Goal: Information Seeking & Learning: Understand process/instructions

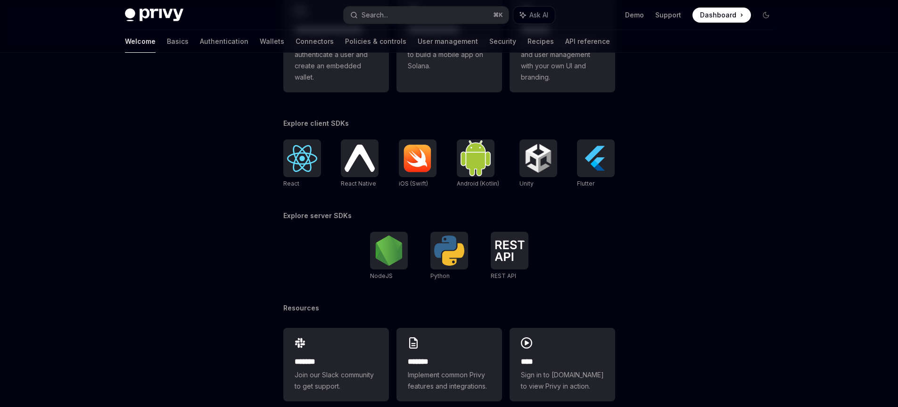
scroll to position [337, 0]
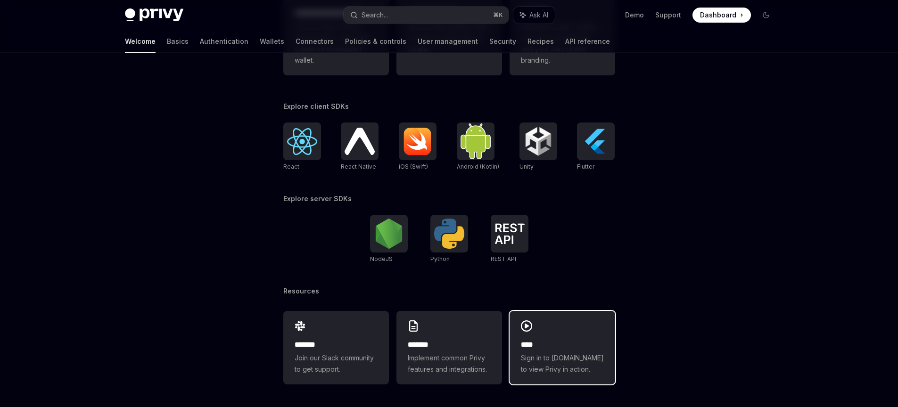
click at [523, 323] on icon at bounding box center [526, 325] width 11 height 11
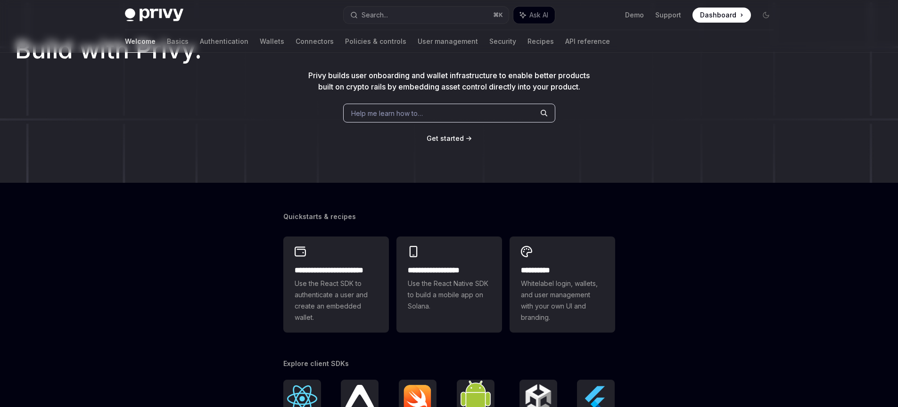
scroll to position [0, 0]
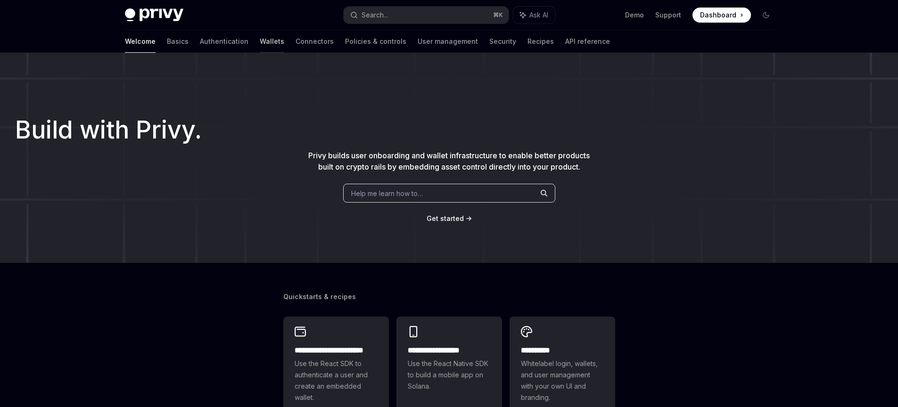
click at [260, 43] on link "Wallets" at bounding box center [272, 41] width 24 height 23
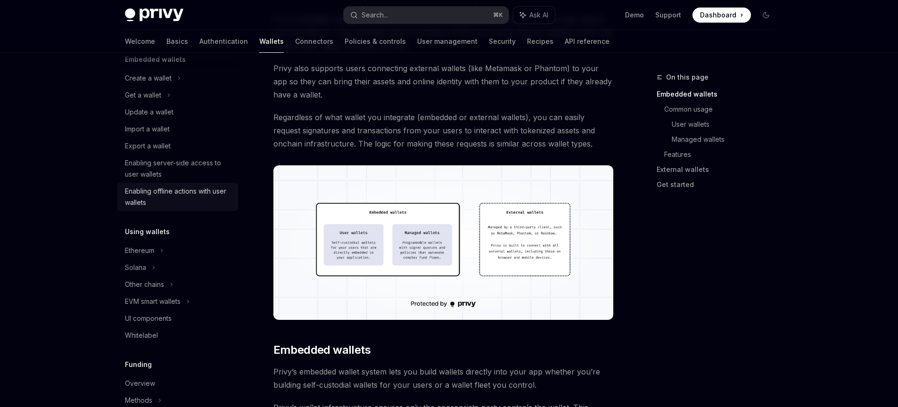
scroll to position [82, 0]
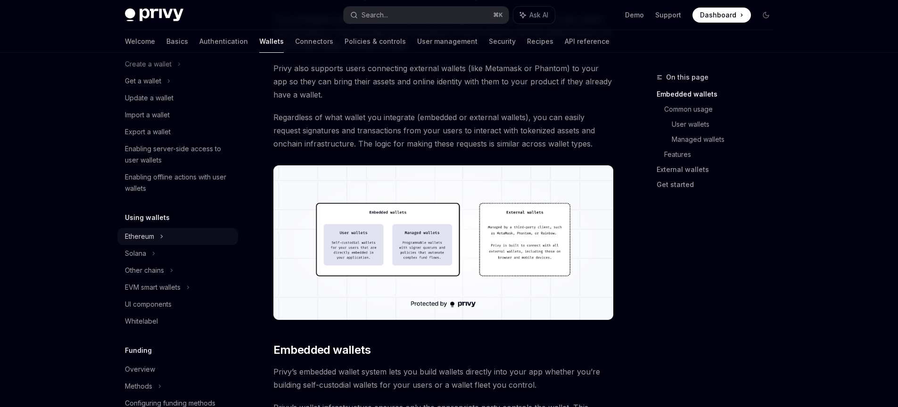
click at [177, 70] on icon at bounding box center [179, 63] width 4 height 11
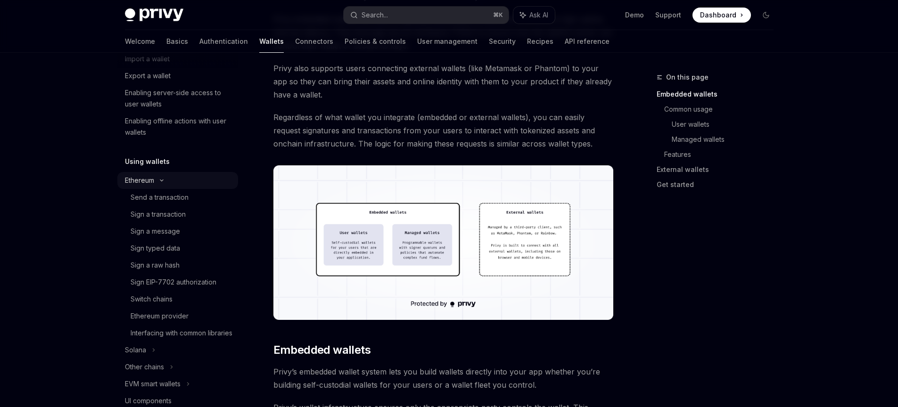
scroll to position [159, 0]
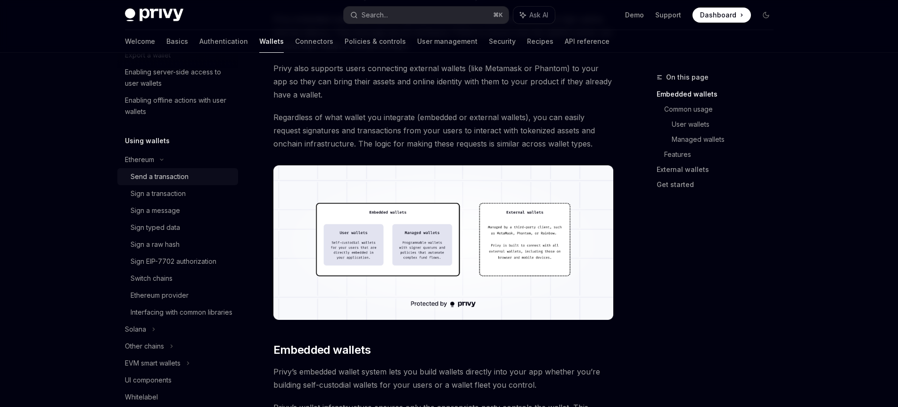
click at [173, 178] on div "Send a transaction" at bounding box center [160, 176] width 58 height 11
click at [149, 174] on div "Send a transaction" at bounding box center [160, 176] width 58 height 11
type textarea "*"
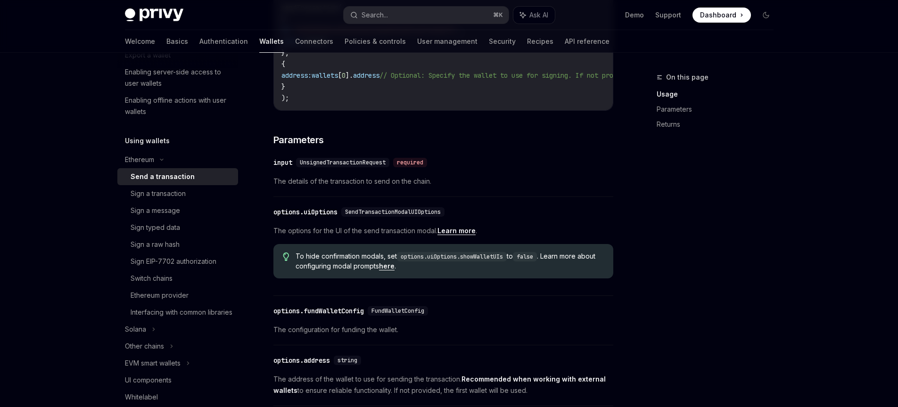
scroll to position [558, 0]
